Goal: Task Accomplishment & Management: Use online tool/utility

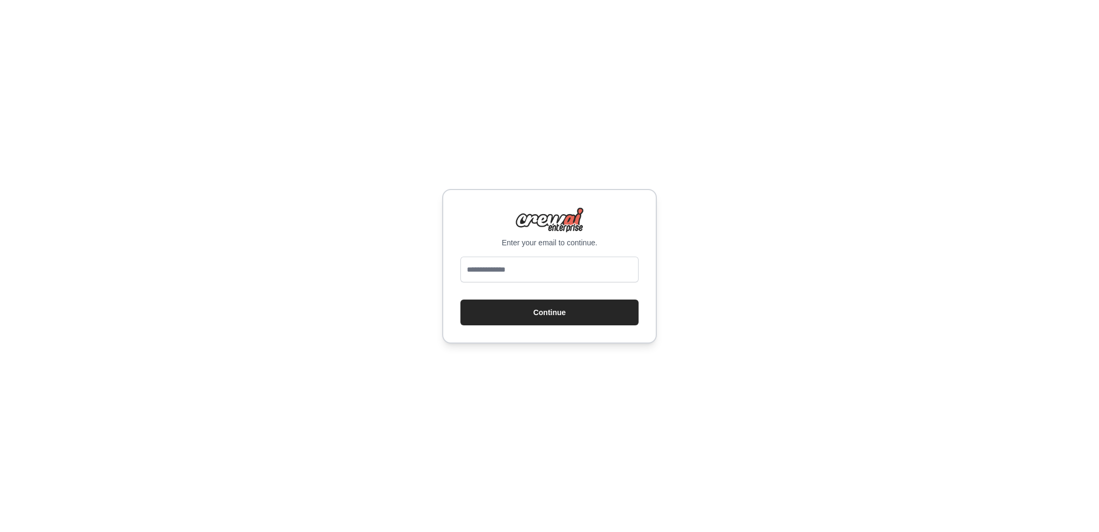
type input "**********"
click at [533, 313] on button "Continue" at bounding box center [549, 312] width 178 height 26
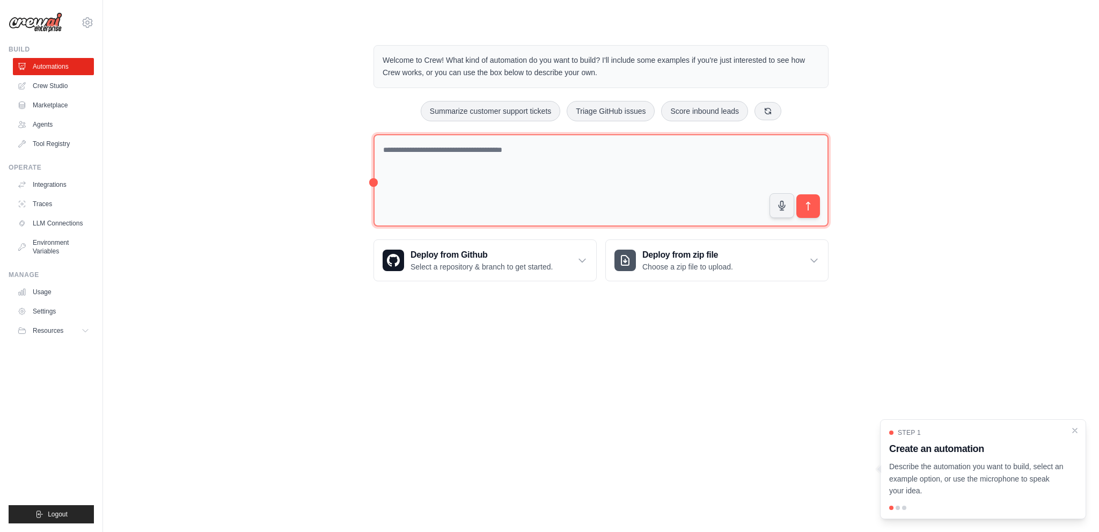
click at [537, 160] on textarea at bounding box center [600, 180] width 455 height 93
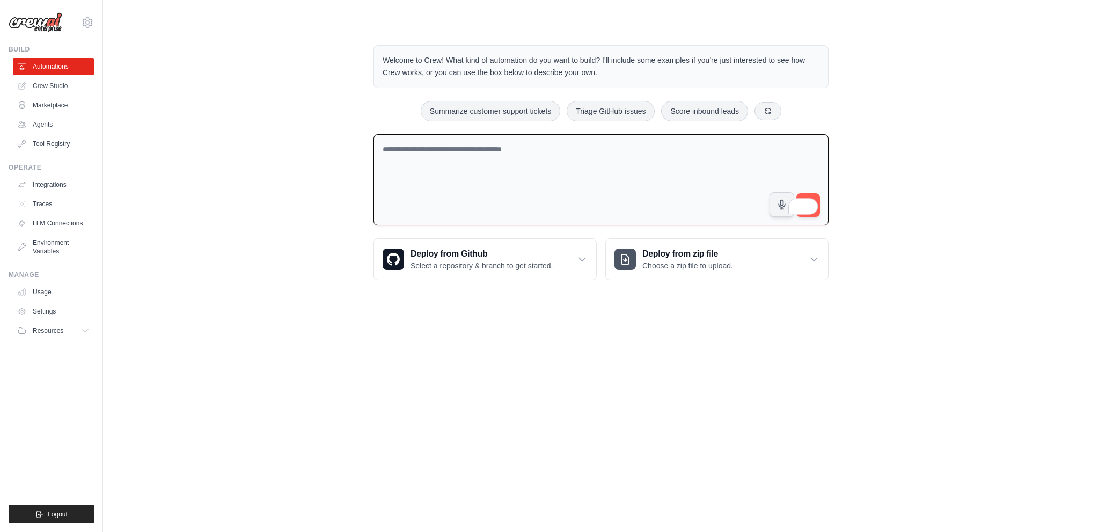
click at [506, 179] on textarea "To enrich screen reader interactions, please activate Accessibility in Grammarl…" at bounding box center [600, 180] width 455 height 92
click at [62, 80] on link "Crew Studio" at bounding box center [54, 85] width 81 height 17
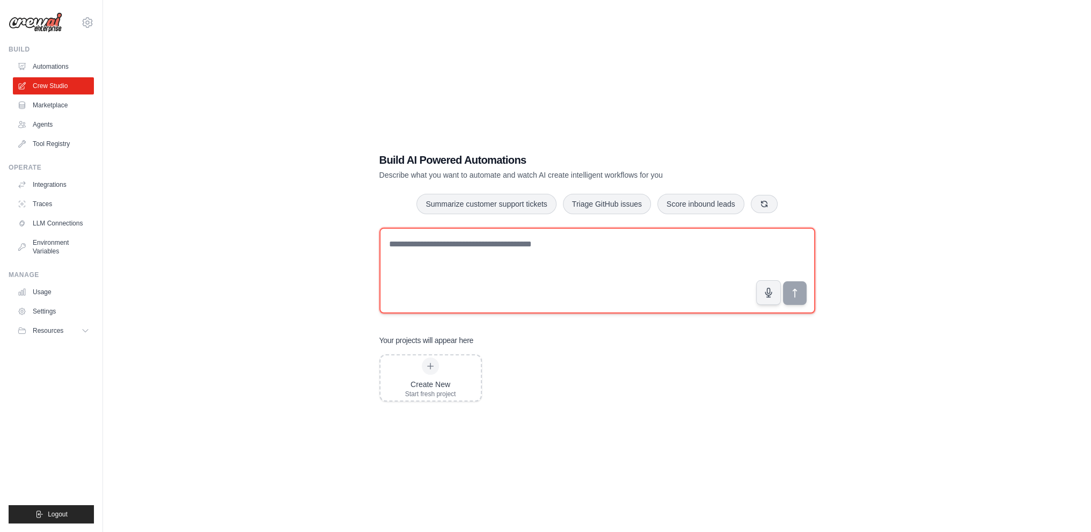
click at [470, 262] on textarea at bounding box center [597, 270] width 436 height 86
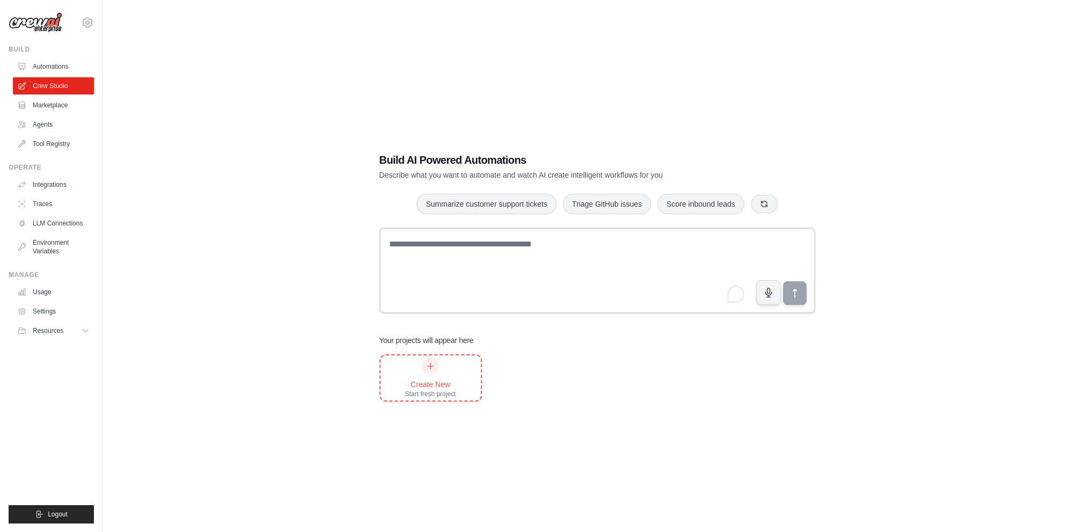
click at [442, 379] on div "Create New Start fresh project" at bounding box center [430, 377] width 51 height 41
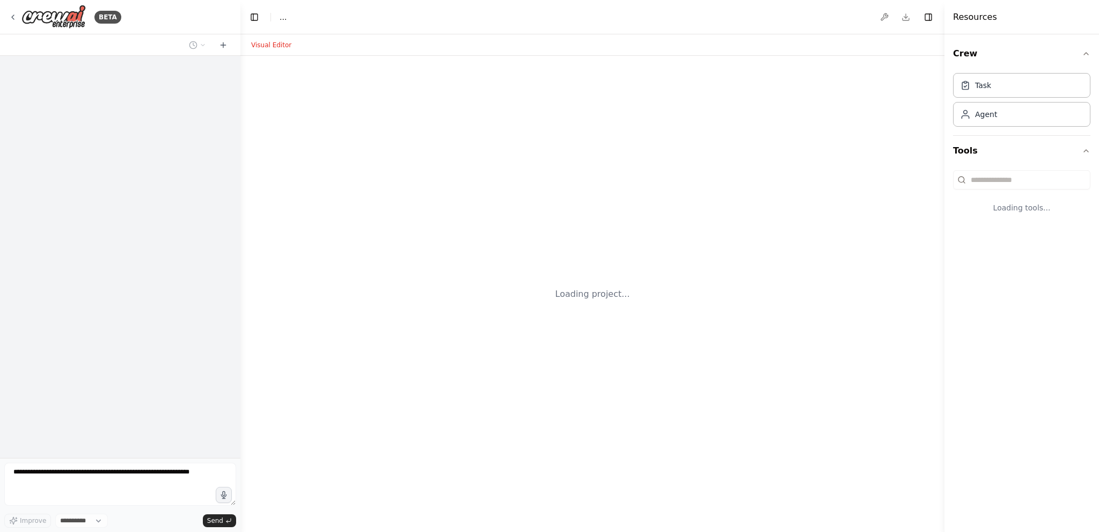
select select "****"
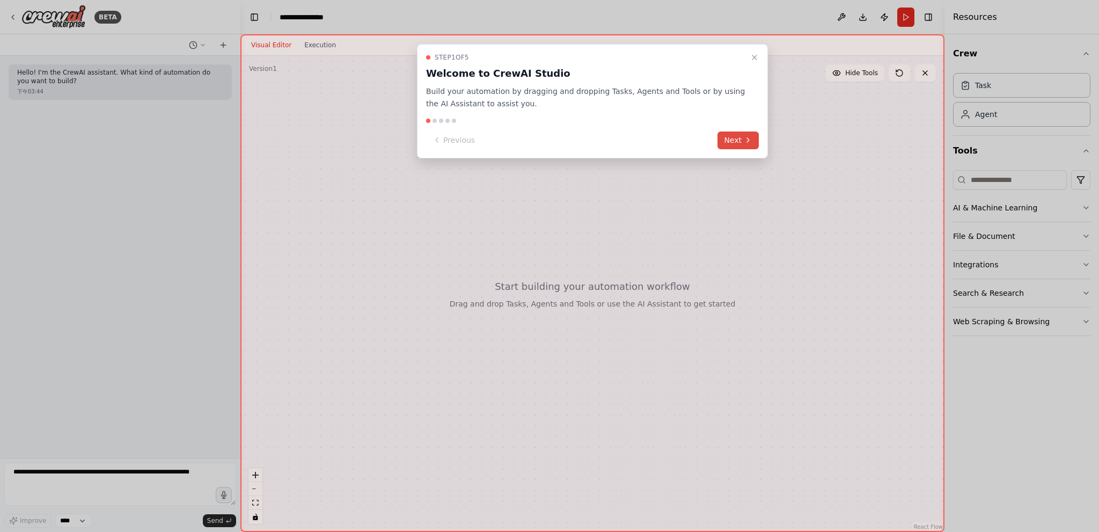
click at [728, 139] on button "Next" at bounding box center [737, 140] width 41 height 18
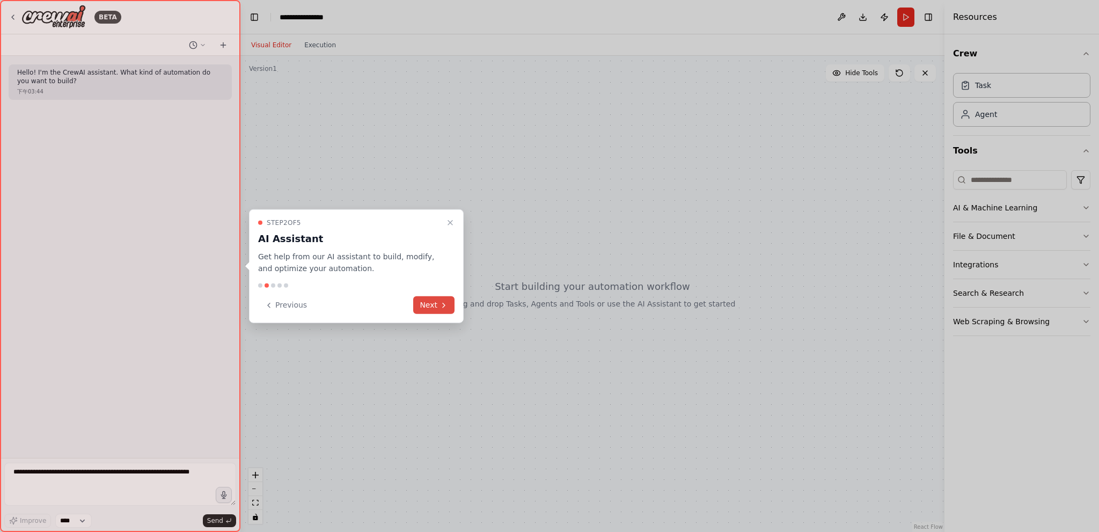
click at [438, 304] on button "Next" at bounding box center [433, 305] width 41 height 18
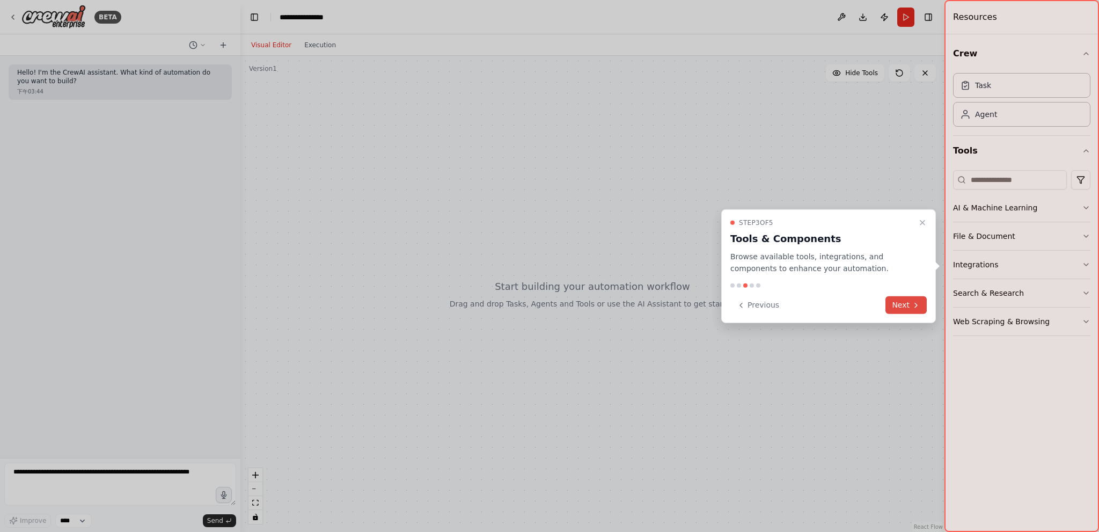
click at [912, 304] on icon at bounding box center [916, 304] width 9 height 9
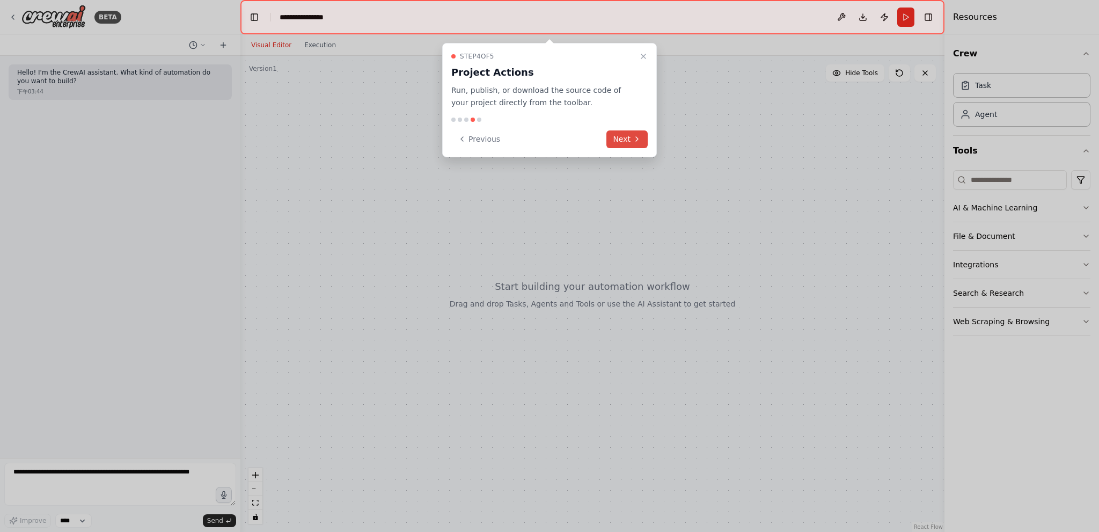
click at [642, 145] on button "Next" at bounding box center [626, 139] width 41 height 18
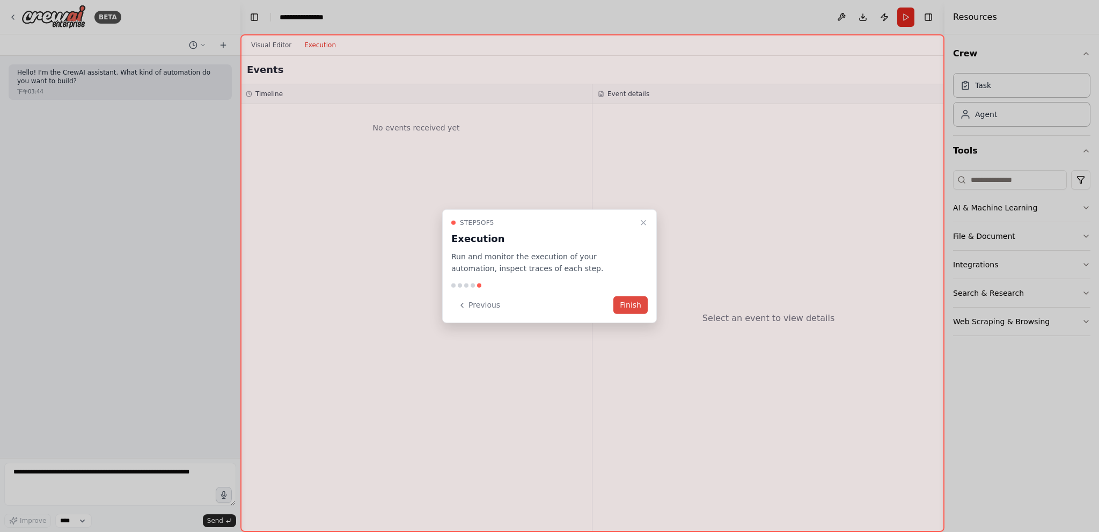
click at [637, 305] on button "Finish" at bounding box center [630, 305] width 34 height 18
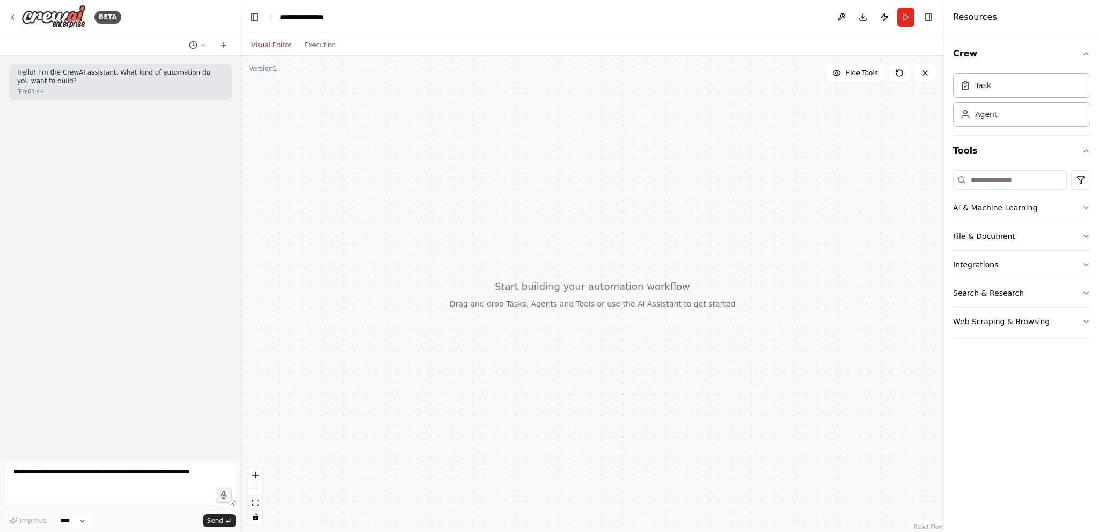
click at [270, 115] on div at bounding box center [592, 294] width 704 height 476
drag, startPoint x: 377, startPoint y: 221, endPoint x: 364, endPoint y: 240, distance: 24.0
click at [373, 223] on div at bounding box center [592, 294] width 704 height 476
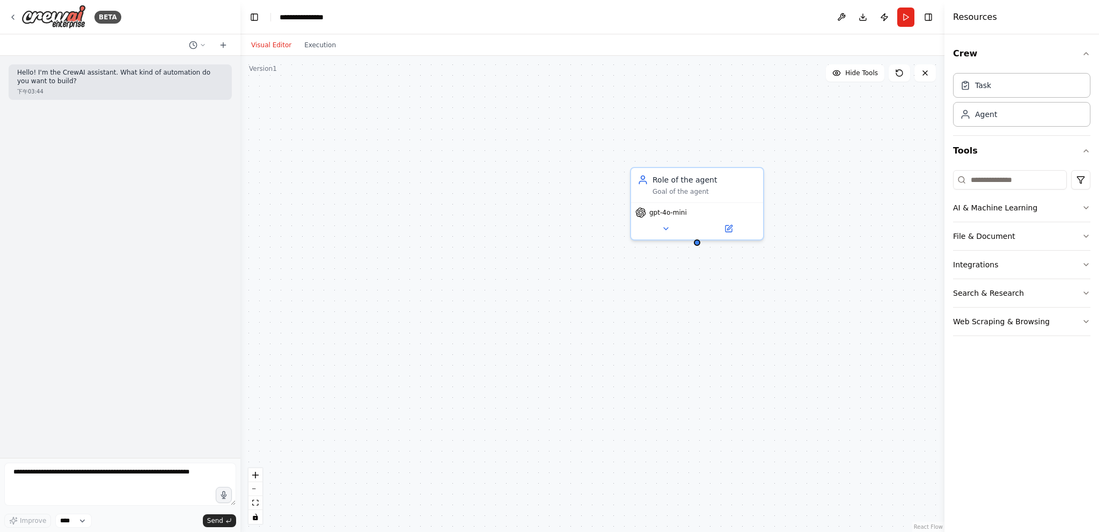
click at [718, 326] on div "Role of the agent Goal of the agent gpt-4o-mini" at bounding box center [592, 294] width 704 height 476
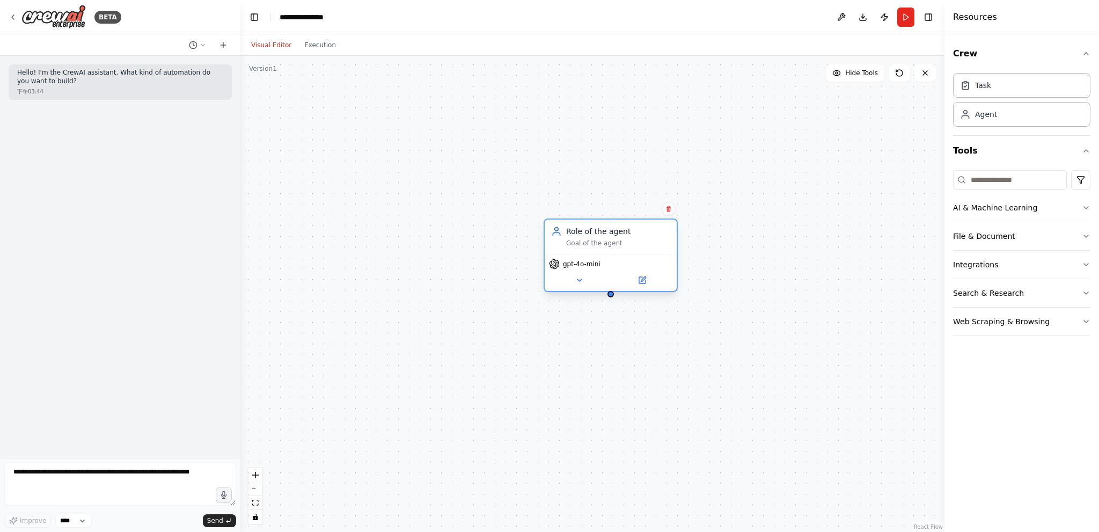
drag, startPoint x: 715, startPoint y: 217, endPoint x: 632, endPoint y: 246, distance: 87.6
click at [632, 246] on div "Goal of the agent" at bounding box center [618, 243] width 104 height 9
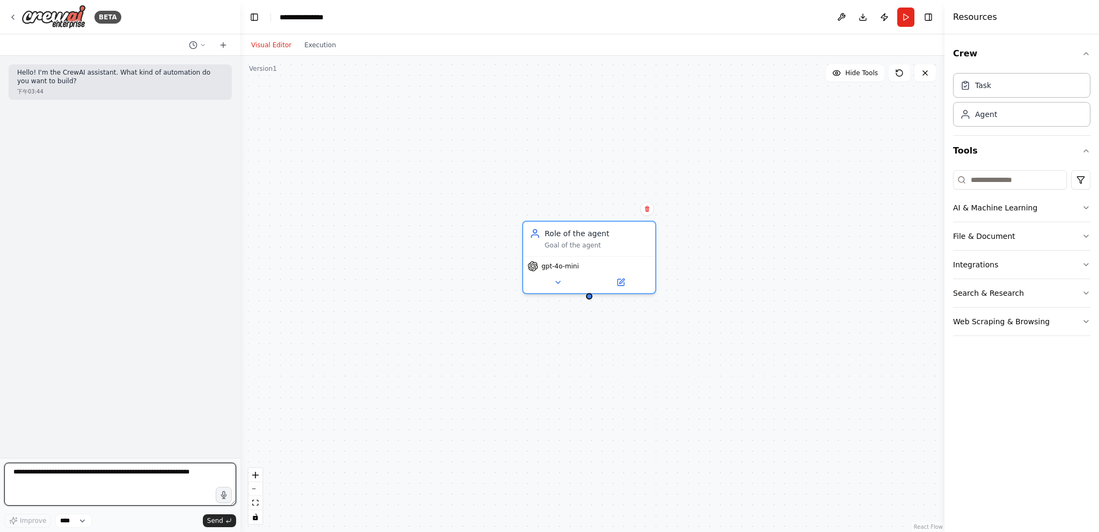
click at [133, 480] on textarea at bounding box center [120, 483] width 232 height 43
drag, startPoint x: 191, startPoint y: 472, endPoint x: 119, endPoint y: 476, distance: 72.0
click at [119, 476] on textarea "To enrich screen reader interactions, please activate Accessibility in Grammarl…" at bounding box center [120, 483] width 232 height 43
click at [665, 164] on div "Role of the agent Goal of the agent gpt-4o-mini" at bounding box center [592, 294] width 704 height 476
drag, startPoint x: 500, startPoint y: 202, endPoint x: 439, endPoint y: 201, distance: 60.6
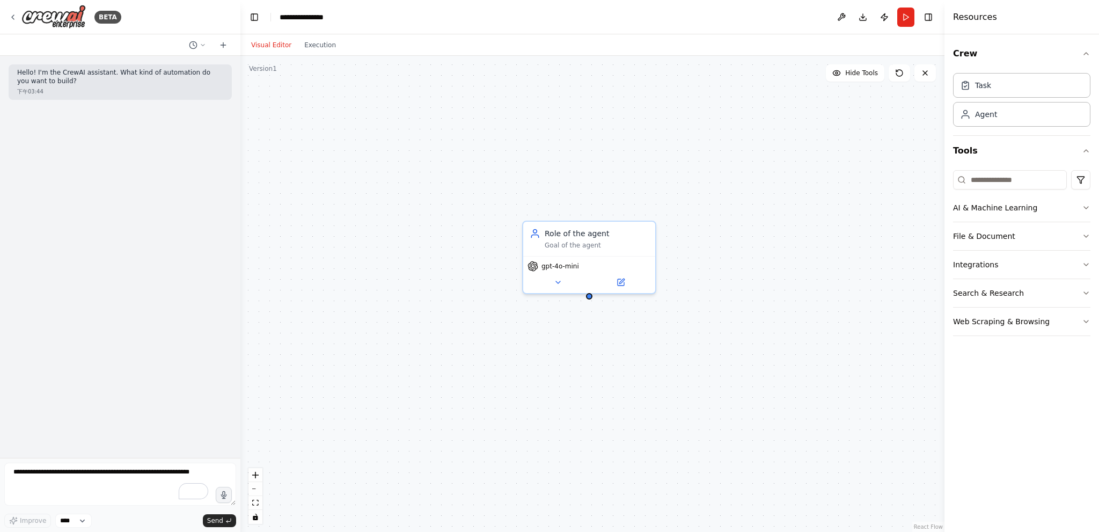
click at [439, 201] on div "Role of the agent Goal of the agent gpt-4o-mini" at bounding box center [592, 294] width 704 height 476
click at [591, 240] on div "Goal of the agent" at bounding box center [597, 243] width 104 height 9
click at [603, 248] on div "Role of the agent Goal of the agent" at bounding box center [590, 236] width 132 height 34
click at [571, 281] on button at bounding box center [558, 280] width 61 height 13
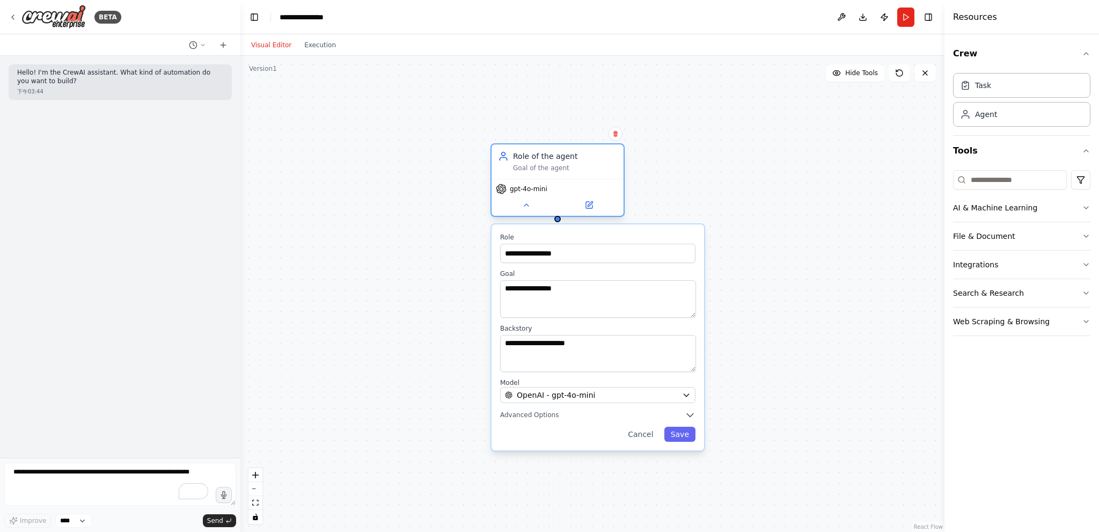
drag, startPoint x: 576, startPoint y: 232, endPoint x: 538, endPoint y: 146, distance: 94.1
click at [538, 146] on div "Role of the agent Goal of the agent" at bounding box center [557, 161] width 132 height 34
click at [575, 300] on textarea "**********" at bounding box center [598, 299] width 196 height 38
click at [564, 348] on textarea "**********" at bounding box center [598, 354] width 196 height 38
click at [692, 414] on icon "button" at bounding box center [689, 412] width 11 height 11
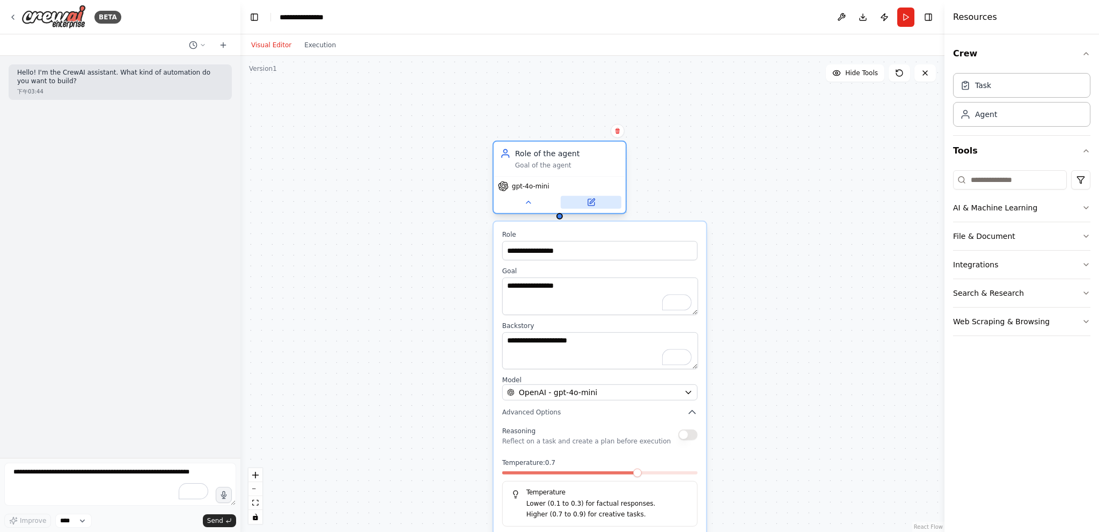
click at [594, 205] on icon at bounding box center [590, 202] width 9 height 9
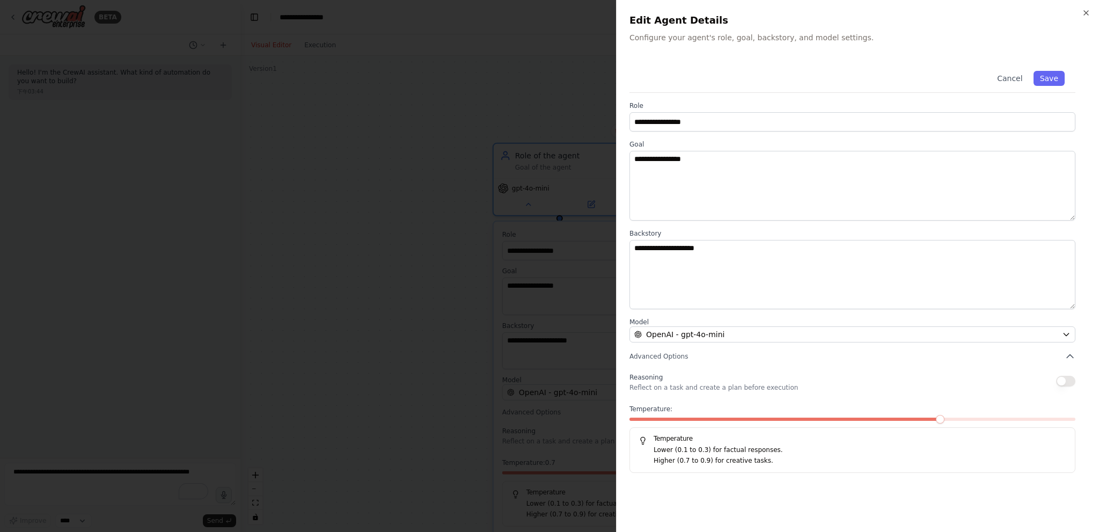
click at [1084, 7] on div "**********" at bounding box center [857, 266] width 483 height 532
click at [1084, 11] on icon "button" at bounding box center [1086, 13] width 9 height 9
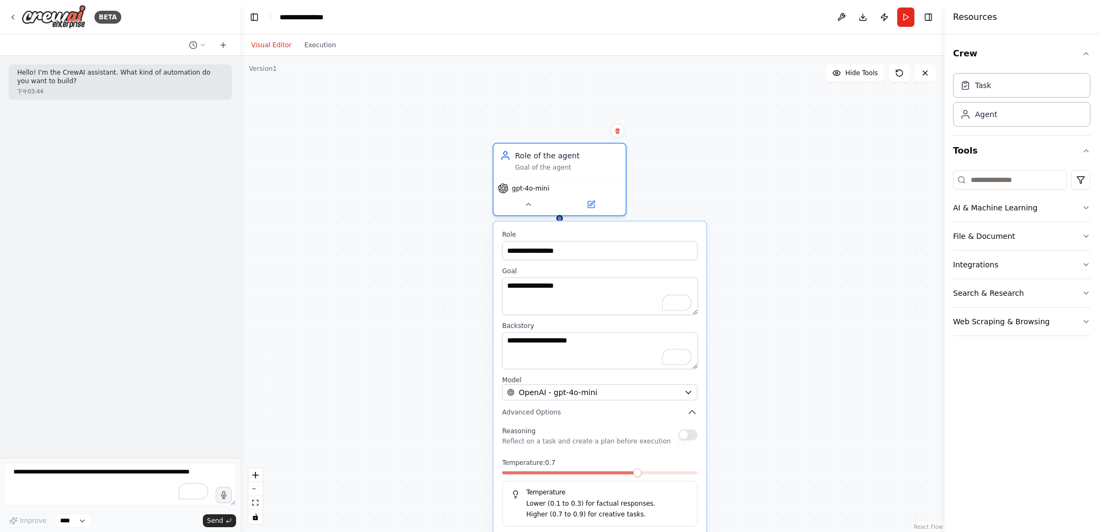
click at [767, 174] on div "**********" at bounding box center [592, 294] width 704 height 476
click at [532, 208] on button at bounding box center [526, 203] width 61 height 13
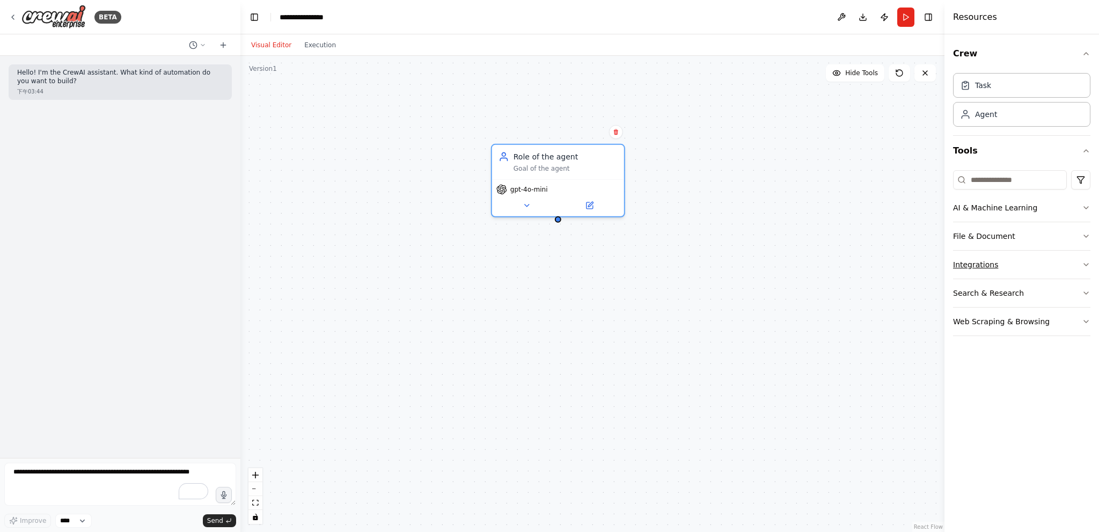
click at [1079, 262] on button "Integrations" at bounding box center [1021, 265] width 137 height 28
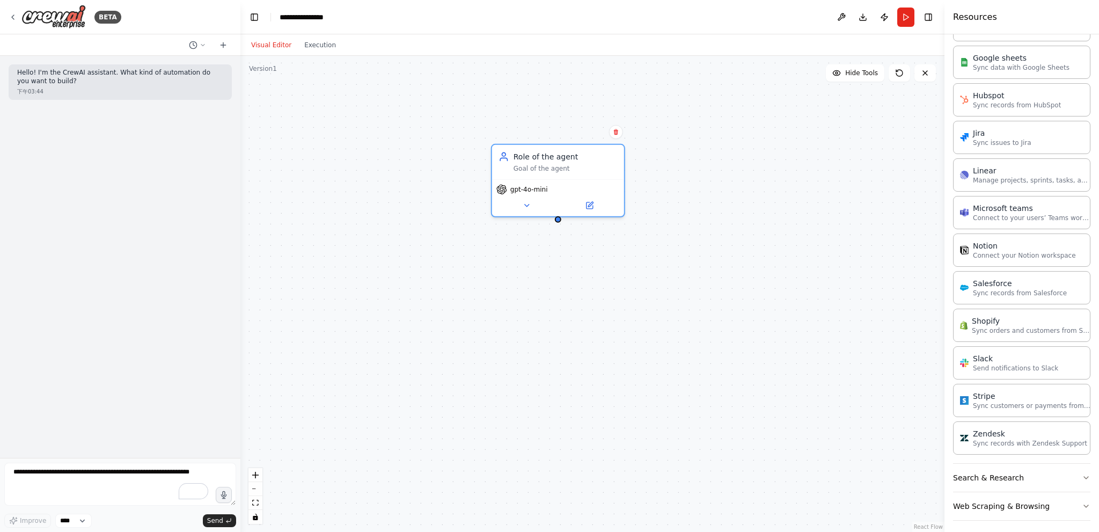
scroll to position [538, 0]
click at [1082, 473] on icon "button" at bounding box center [1086, 477] width 9 height 9
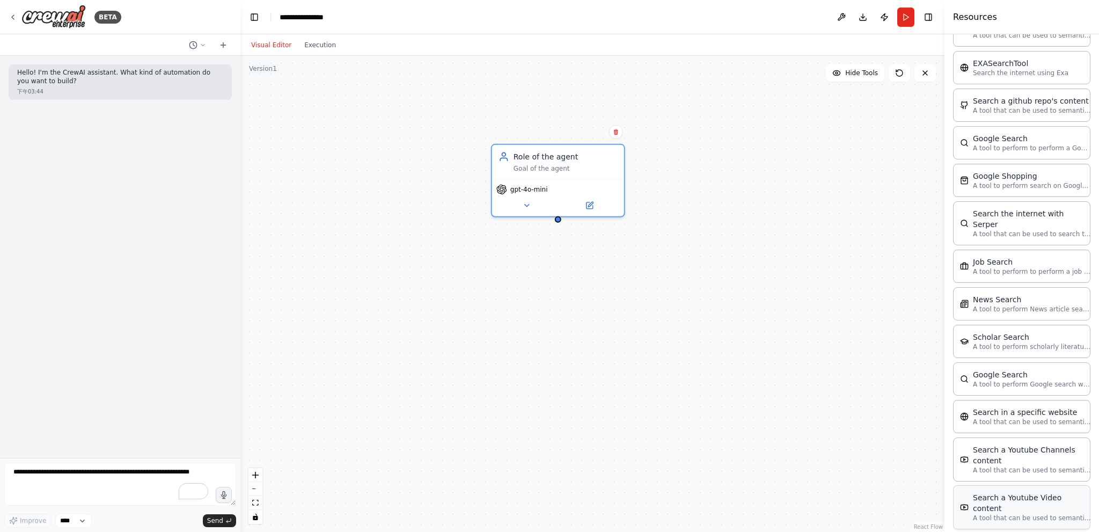
scroll to position [1080, 0]
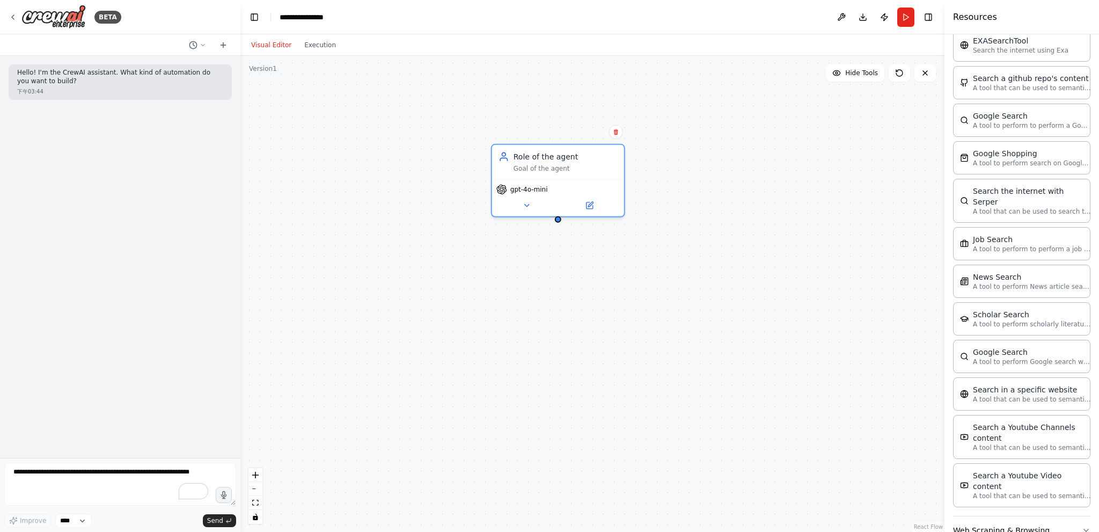
click at [1082, 526] on icon "button" at bounding box center [1086, 530] width 9 height 9
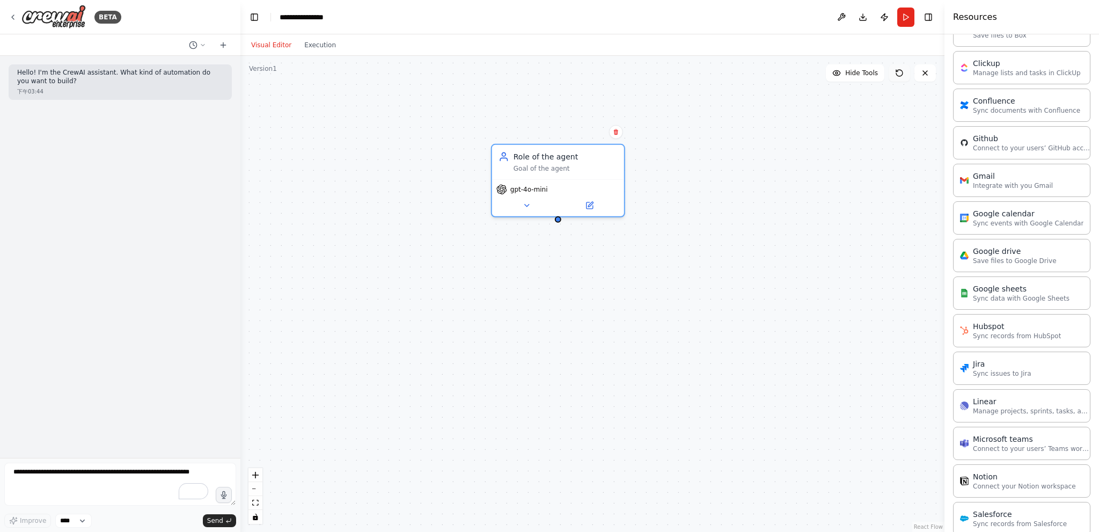
scroll to position [303, 0]
